Goal: Task Accomplishment & Management: Complete application form

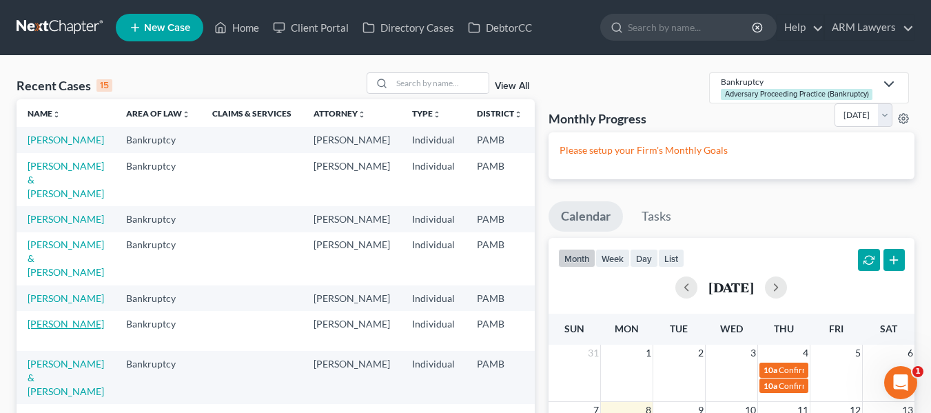
click at [49, 330] on link "[PERSON_NAME]" at bounding box center [66, 324] width 77 height 12
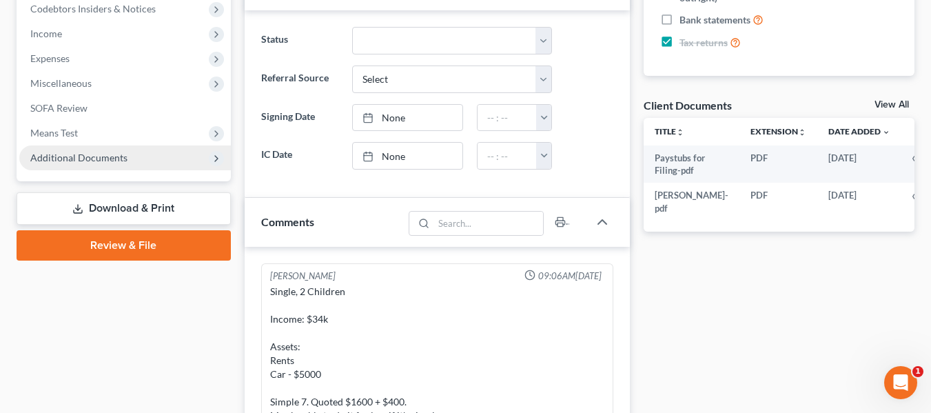
scroll to position [414, 0]
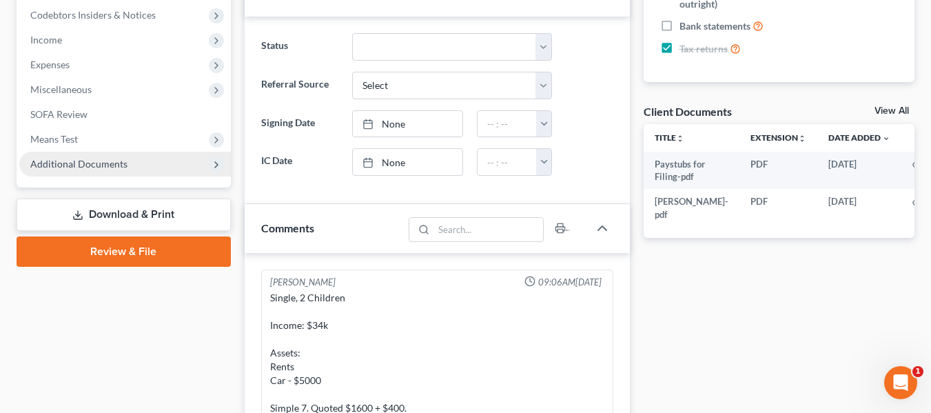
click at [220, 164] on icon at bounding box center [216, 164] width 11 height 11
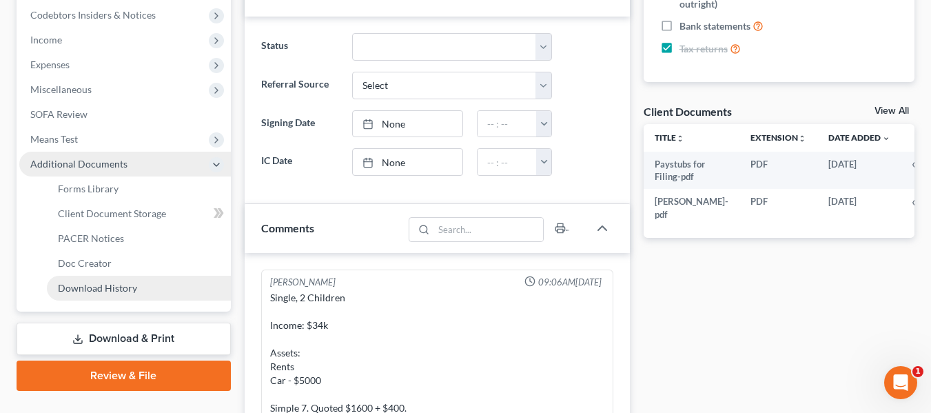
click at [103, 283] on span "Download History" at bounding box center [97, 288] width 79 height 12
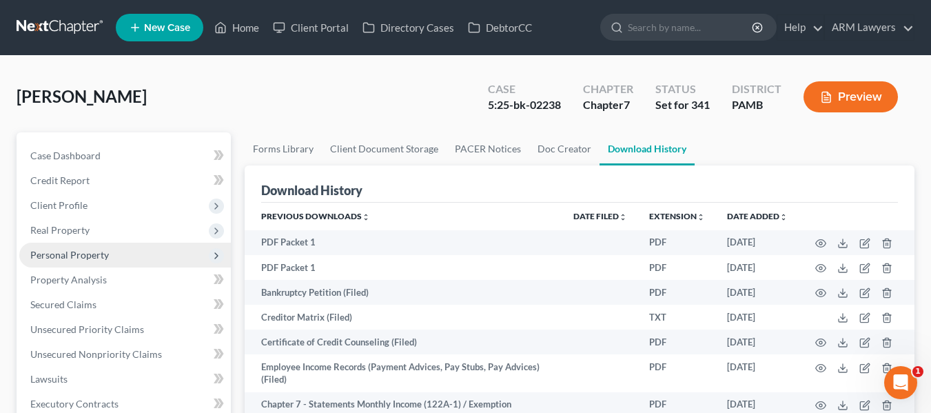
click at [99, 261] on span "Personal Property" at bounding box center [125, 255] width 212 height 25
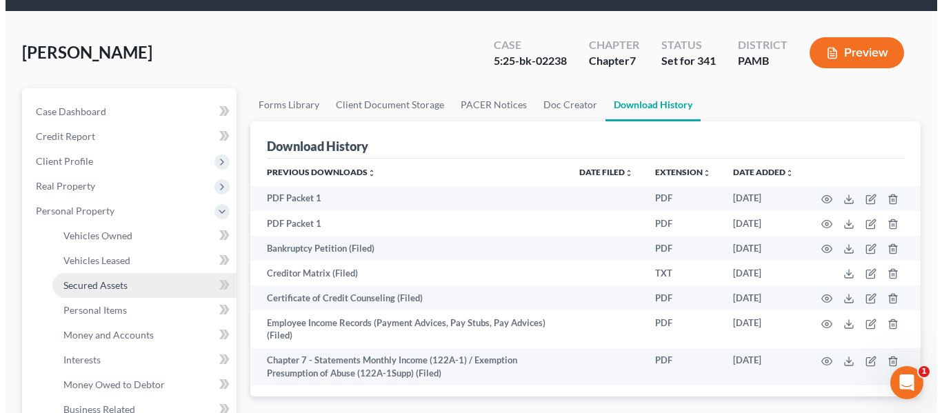
scroll to position [69, 0]
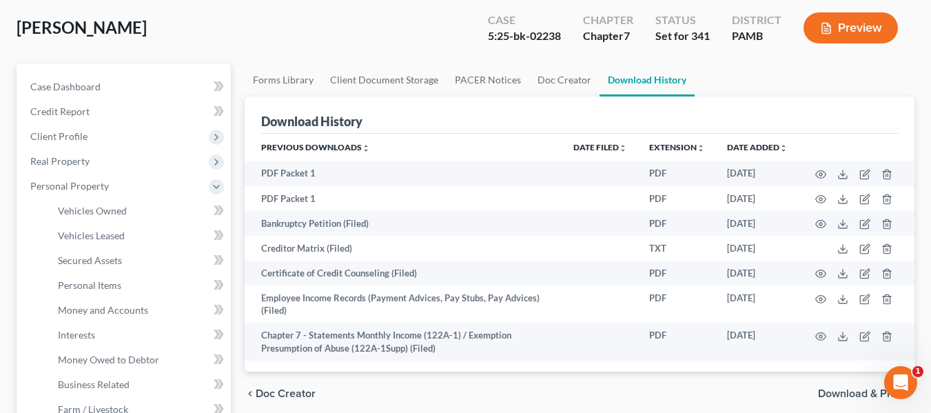
click at [822, 29] on icon "button" at bounding box center [826, 28] width 8 height 10
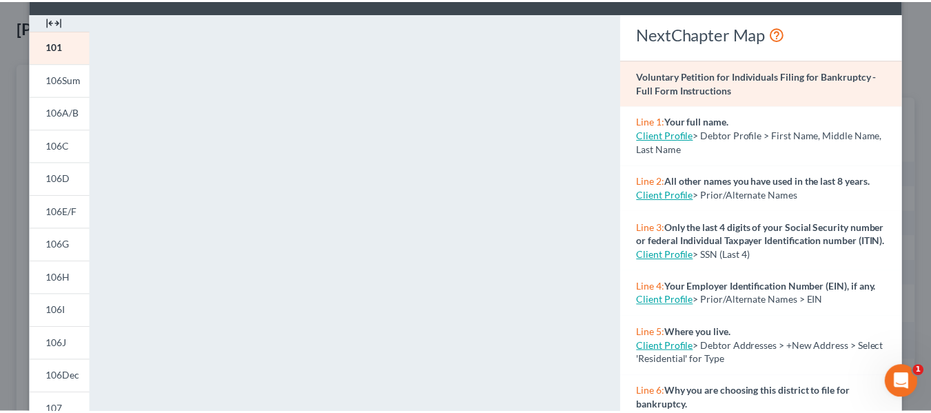
scroll to position [0, 0]
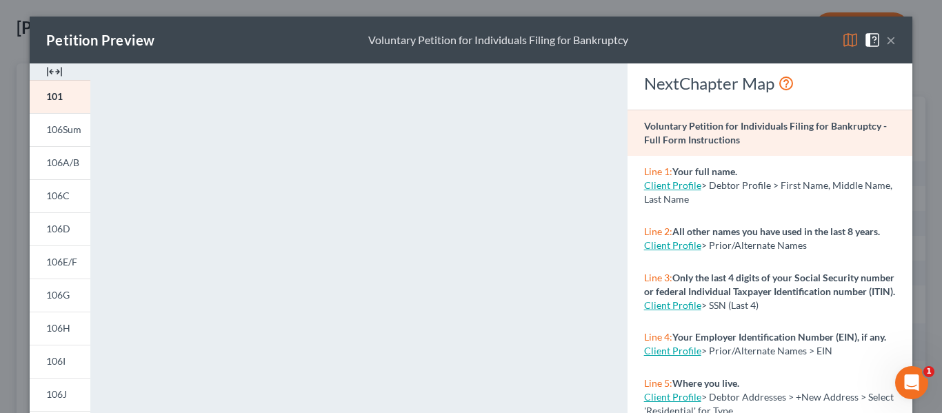
click at [886, 38] on button "×" at bounding box center [891, 40] width 10 height 17
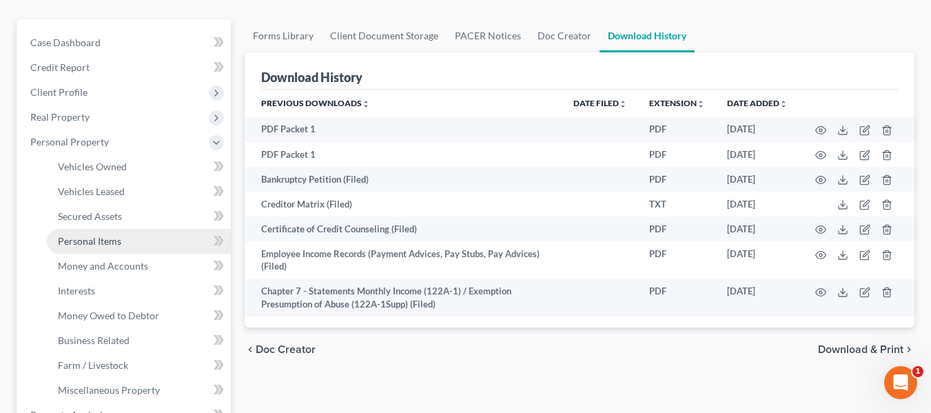
scroll to position [138, 0]
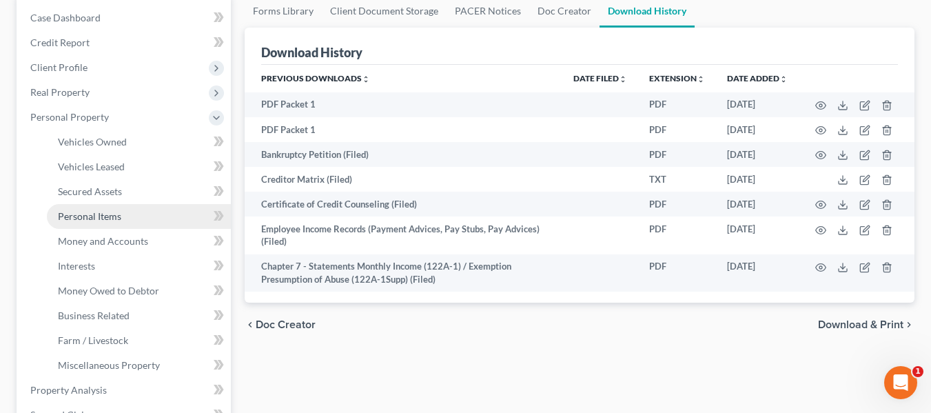
click at [92, 214] on span "Personal Items" at bounding box center [89, 216] width 63 height 12
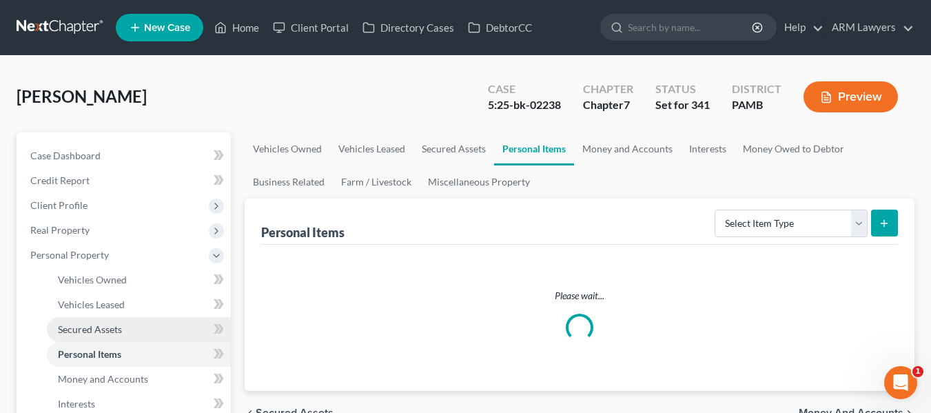
click at [94, 323] on span "Secured Assets" at bounding box center [90, 329] width 64 height 12
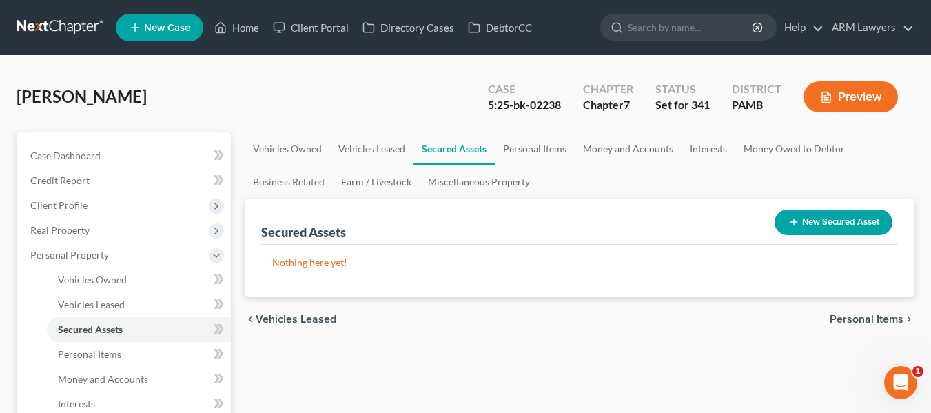
click at [847, 97] on button "Preview" at bounding box center [851, 96] width 94 height 31
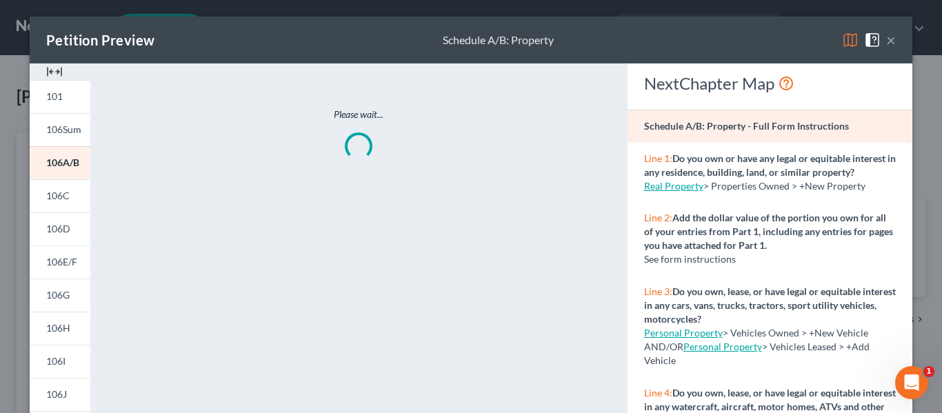
click at [886, 40] on button "×" at bounding box center [891, 40] width 10 height 17
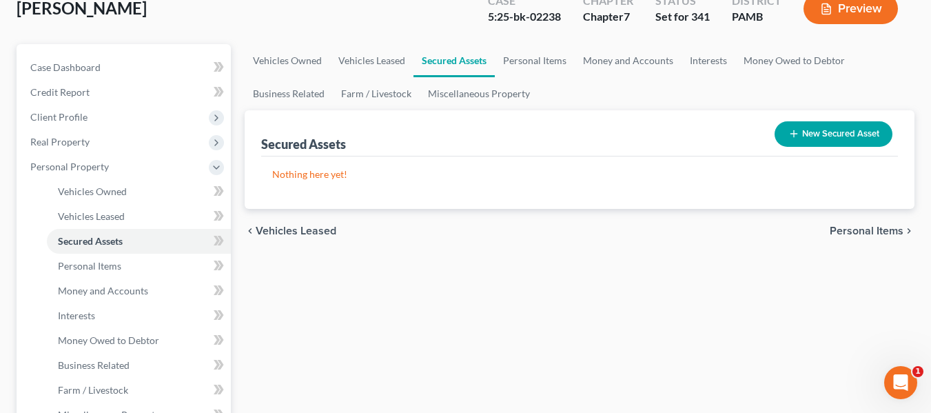
scroll to position [138, 0]
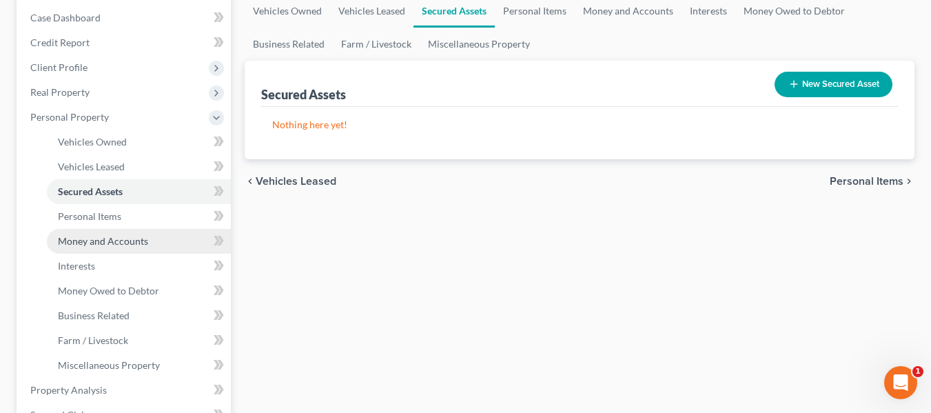
click at [125, 243] on span "Money and Accounts" at bounding box center [103, 241] width 90 height 12
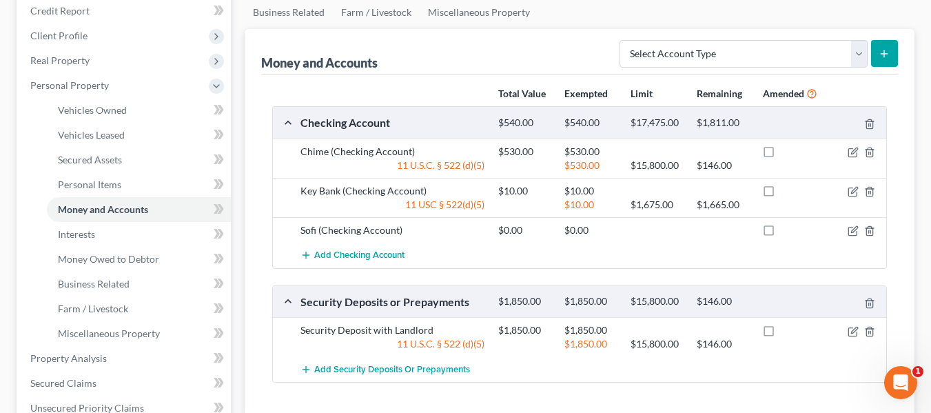
scroll to position [138, 0]
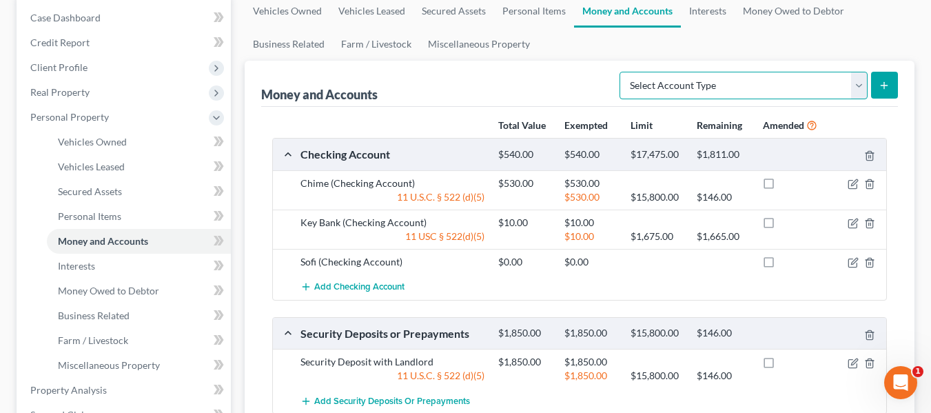
click at [717, 86] on select "Select Account Type Brokerage Cash on Hand Certificates of Deposit Checking Acc…" at bounding box center [744, 86] width 248 height 28
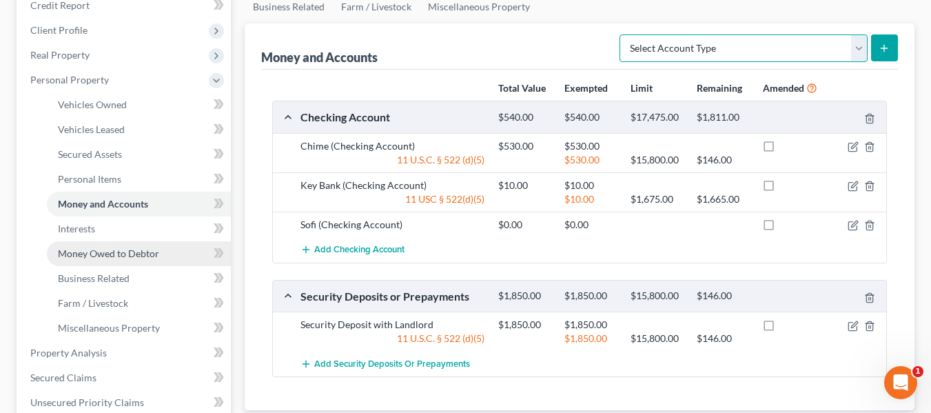
scroll to position [207, 0]
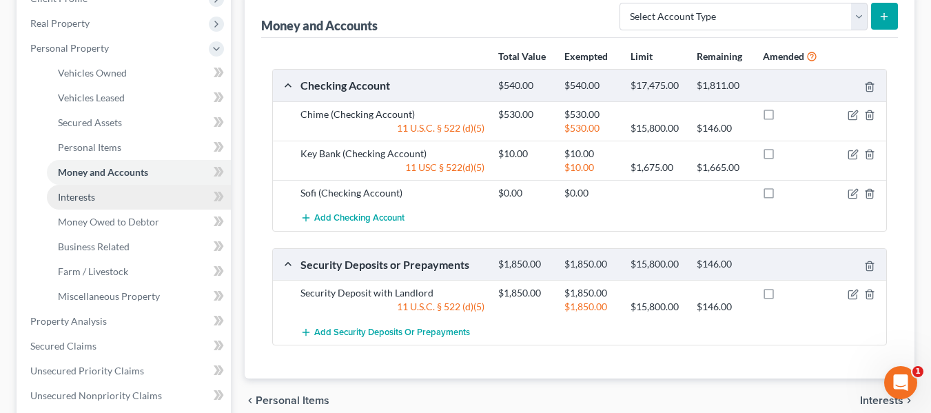
click at [125, 201] on link "Interests" at bounding box center [139, 197] width 184 height 25
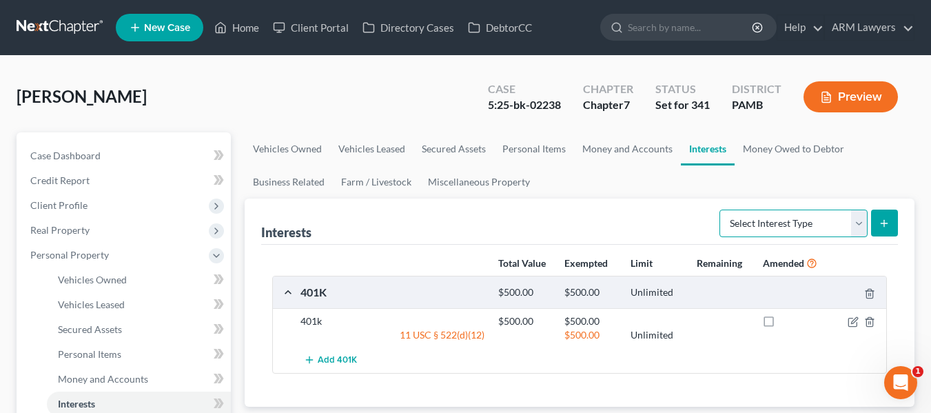
click at [785, 225] on select "Select Interest Type 401K Annuity Bond Education IRA Government Bond Government…" at bounding box center [794, 224] width 148 height 28
